Goal: Book appointment/travel/reservation

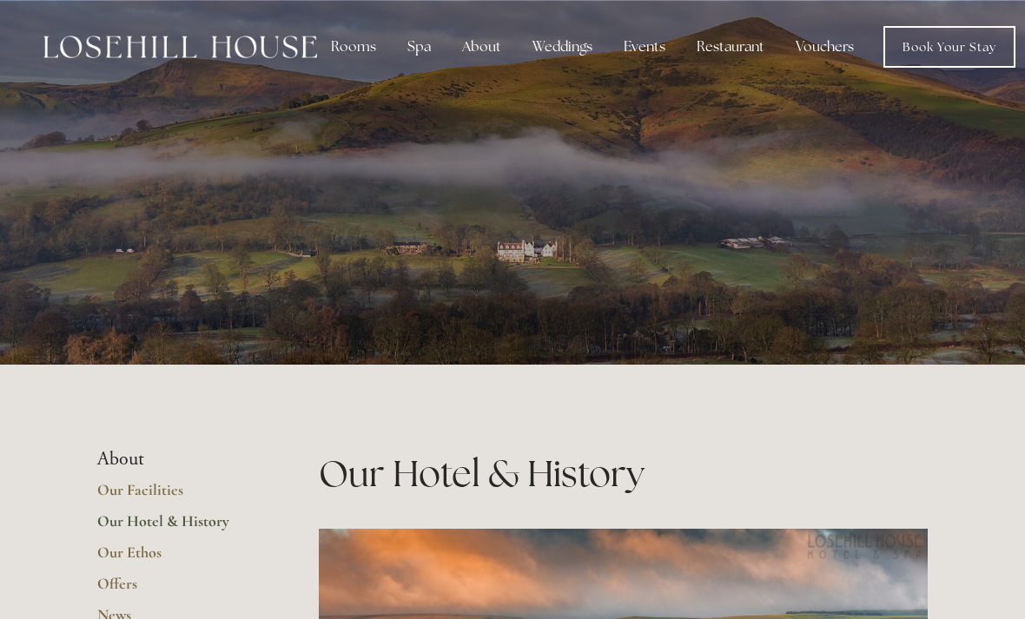
click at [360, 47] on div "Rooms" at bounding box center [353, 47] width 73 height 35
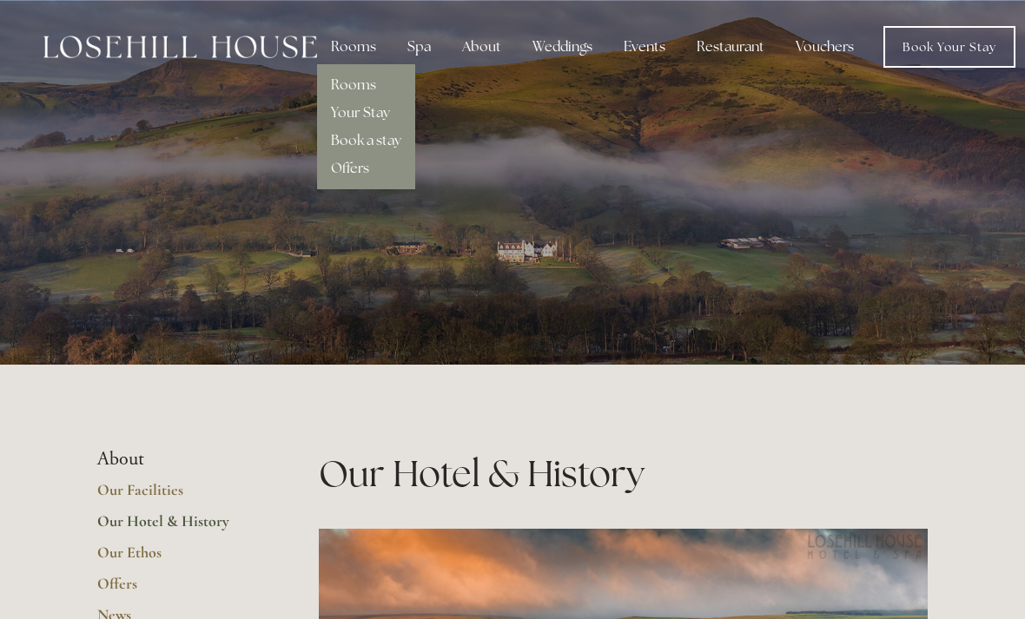
click at [345, 85] on link "Rooms" at bounding box center [353, 85] width 45 height 18
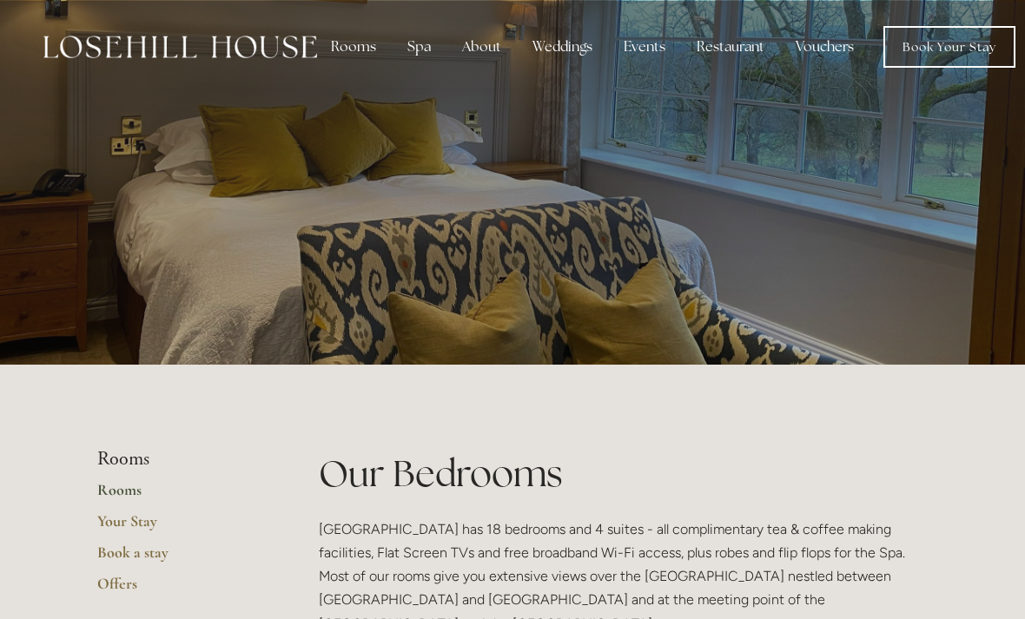
click at [723, 48] on div "Restaurant" at bounding box center [731, 47] width 96 height 35
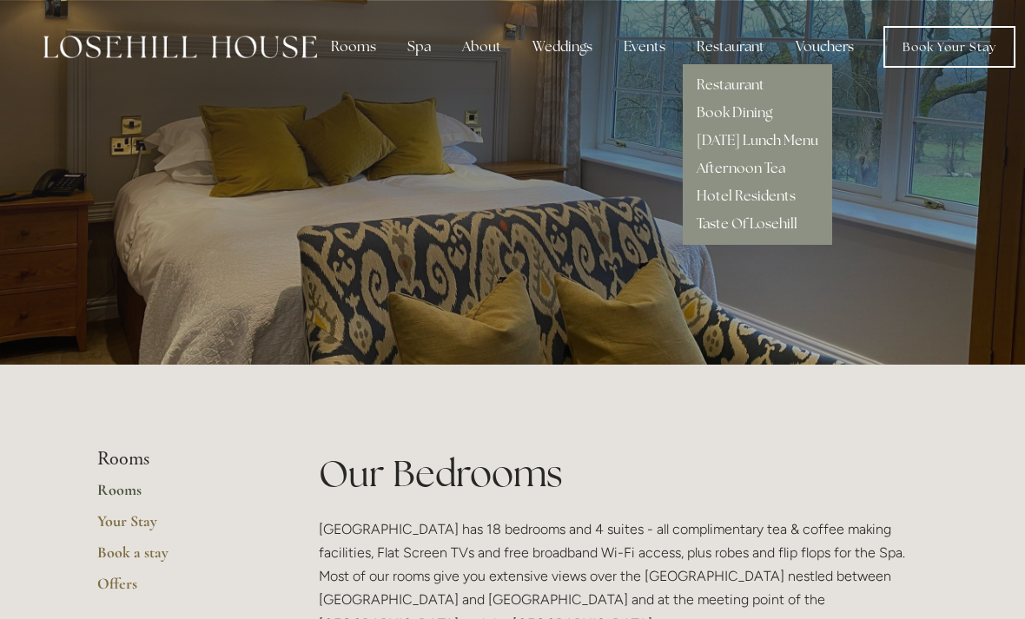
click at [716, 77] on link "Restaurant" at bounding box center [731, 85] width 68 height 18
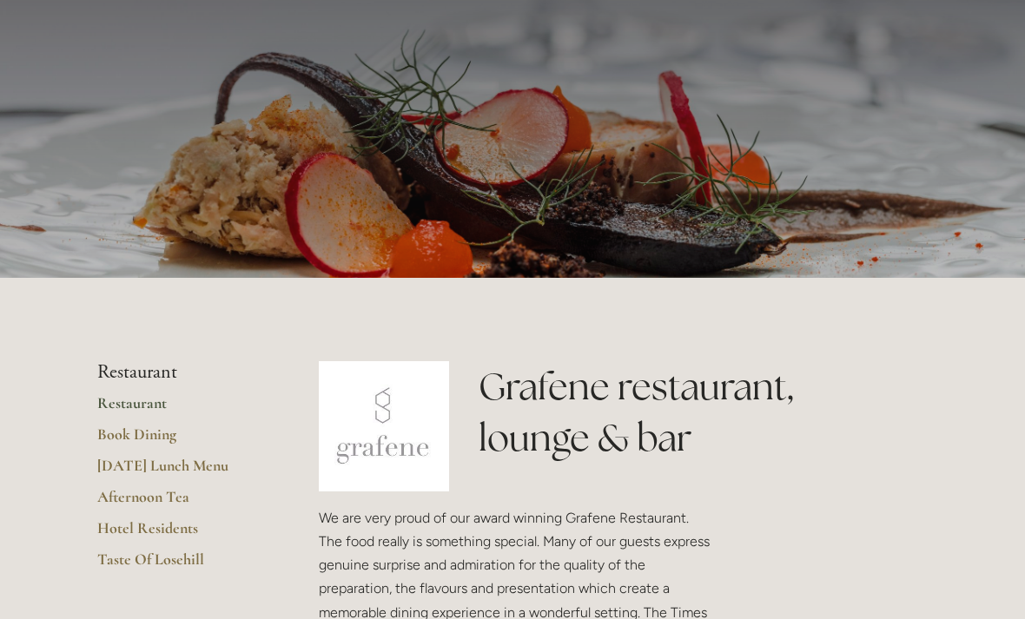
scroll to position [86, 0]
click at [134, 530] on link "Hotel Residents" at bounding box center [180, 534] width 166 height 31
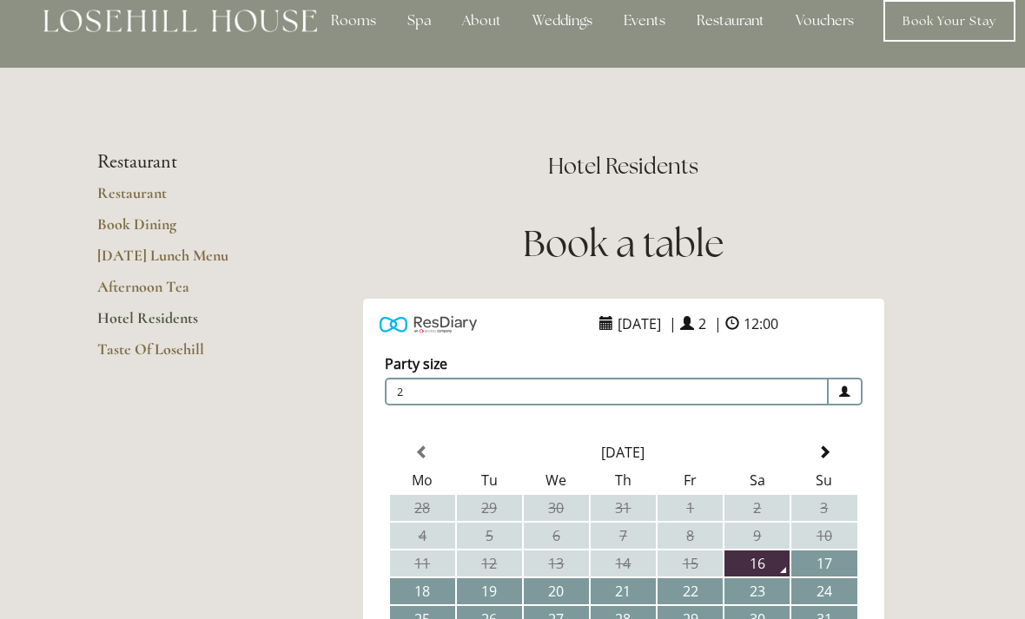
scroll to position [26, 0]
click at [142, 228] on link "Book Dining" at bounding box center [180, 230] width 166 height 31
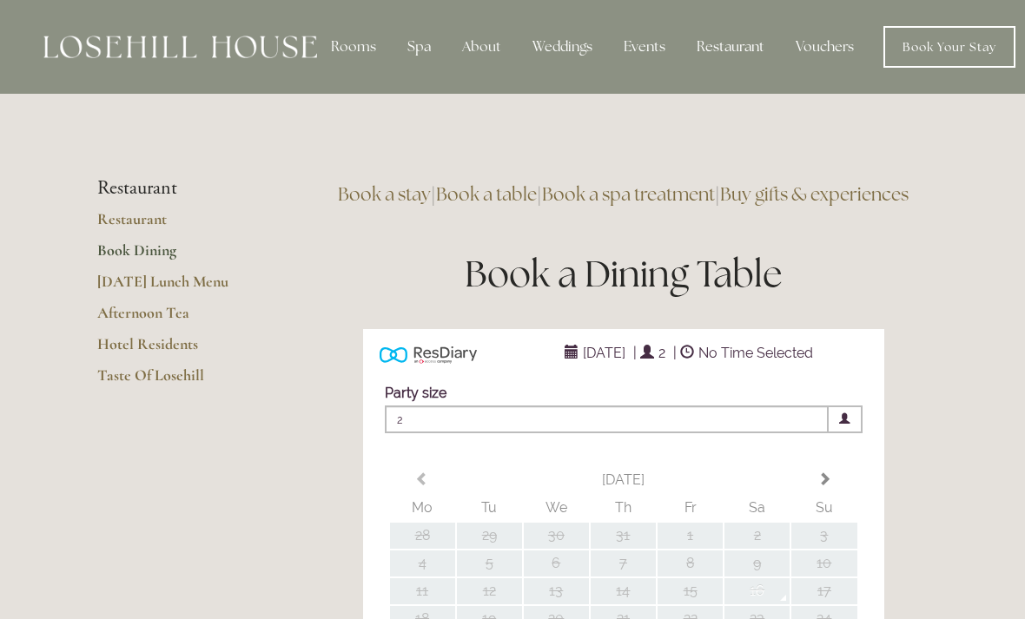
type input "Any Area"
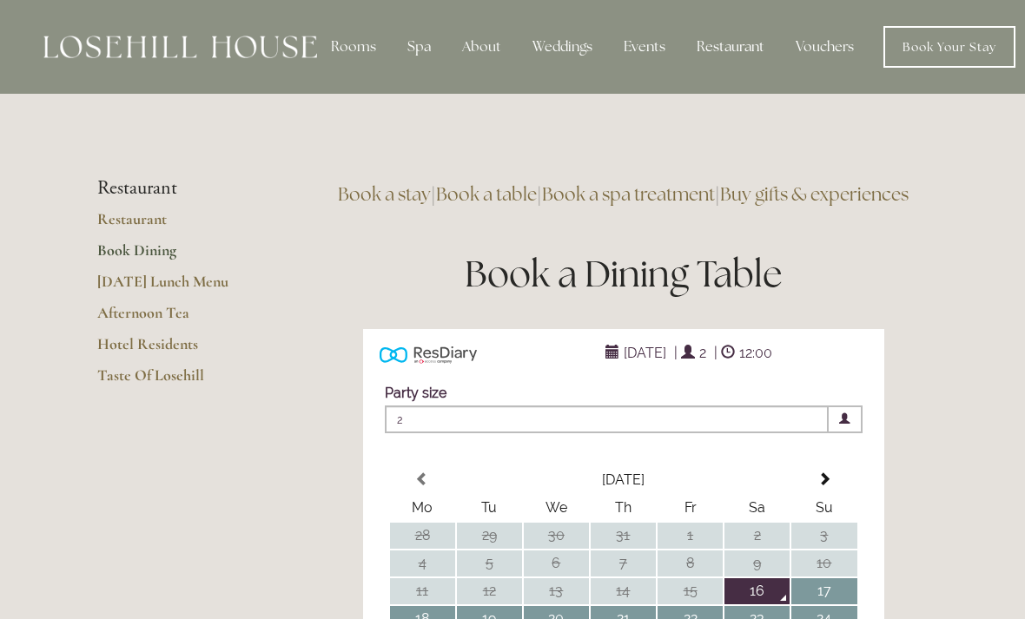
click at [129, 224] on link "Restaurant" at bounding box center [180, 224] width 166 height 31
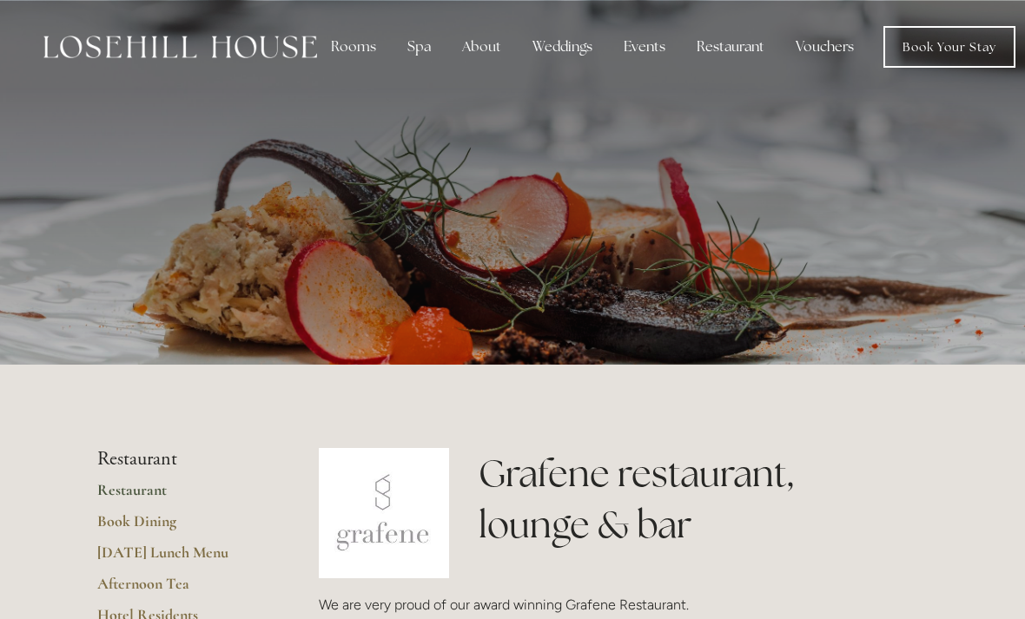
click at [403, 5] on div "Rooms Rooms Your Stay Book a stay Offers Spa About" at bounding box center [529, 47] width 1024 height 94
